Goal: Navigation & Orientation: Find specific page/section

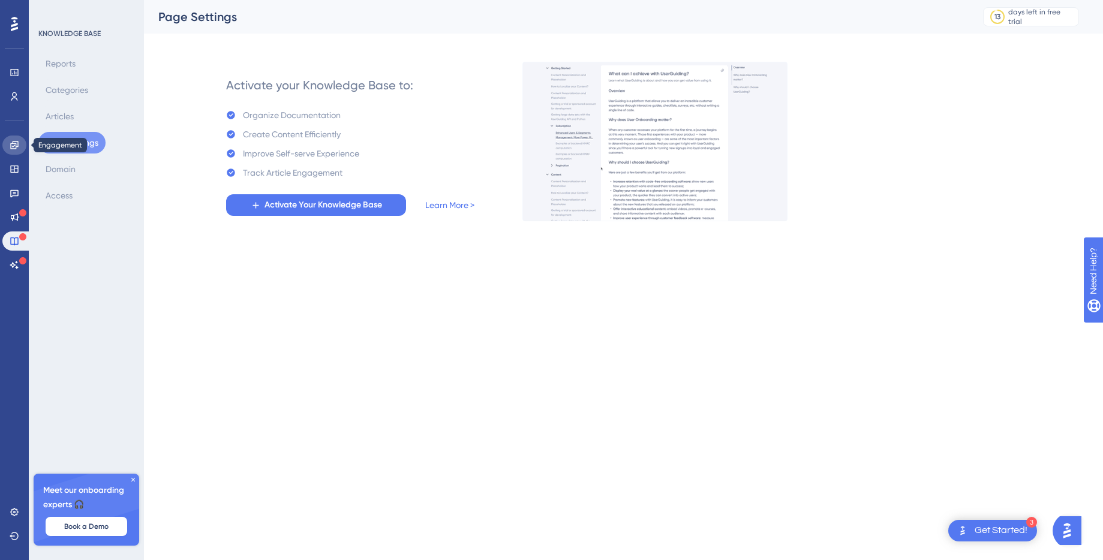
click at [19, 145] on link at bounding box center [14, 145] width 24 height 19
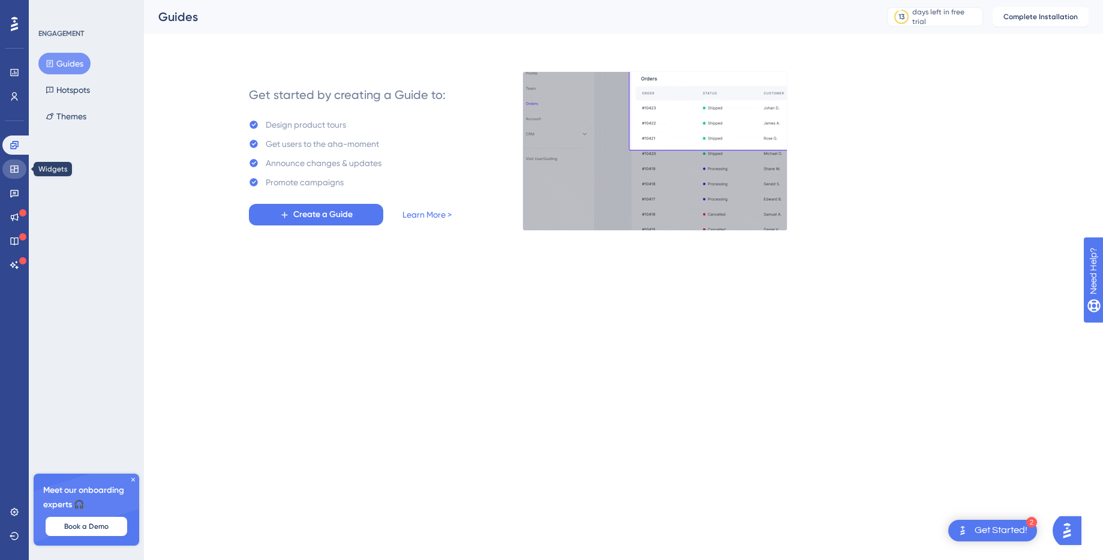
click at [15, 171] on icon at bounding box center [15, 169] width 10 height 10
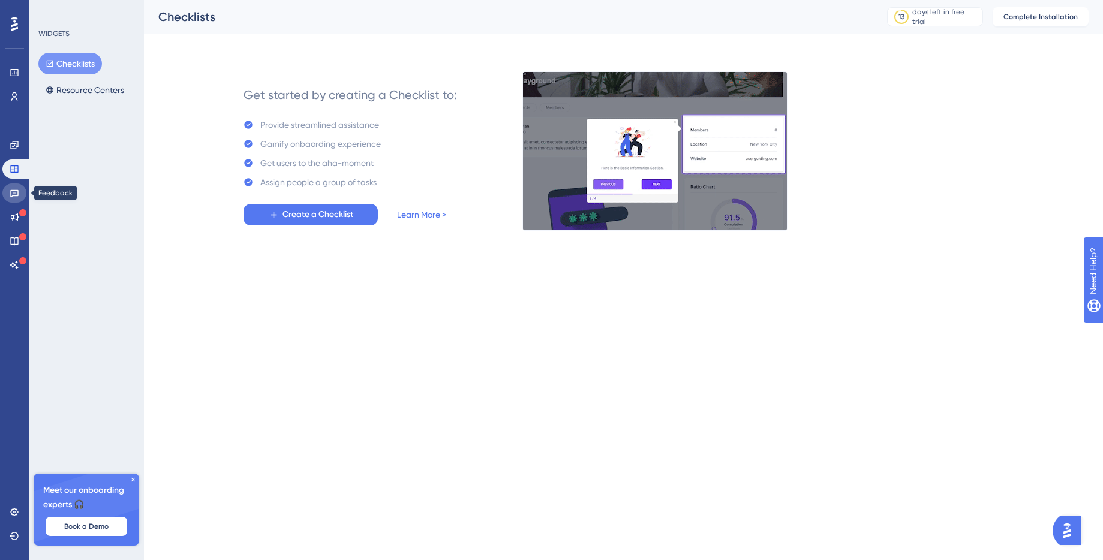
click at [17, 190] on icon at bounding box center [14, 194] width 8 height 8
